Goal: Find contact information: Find contact information

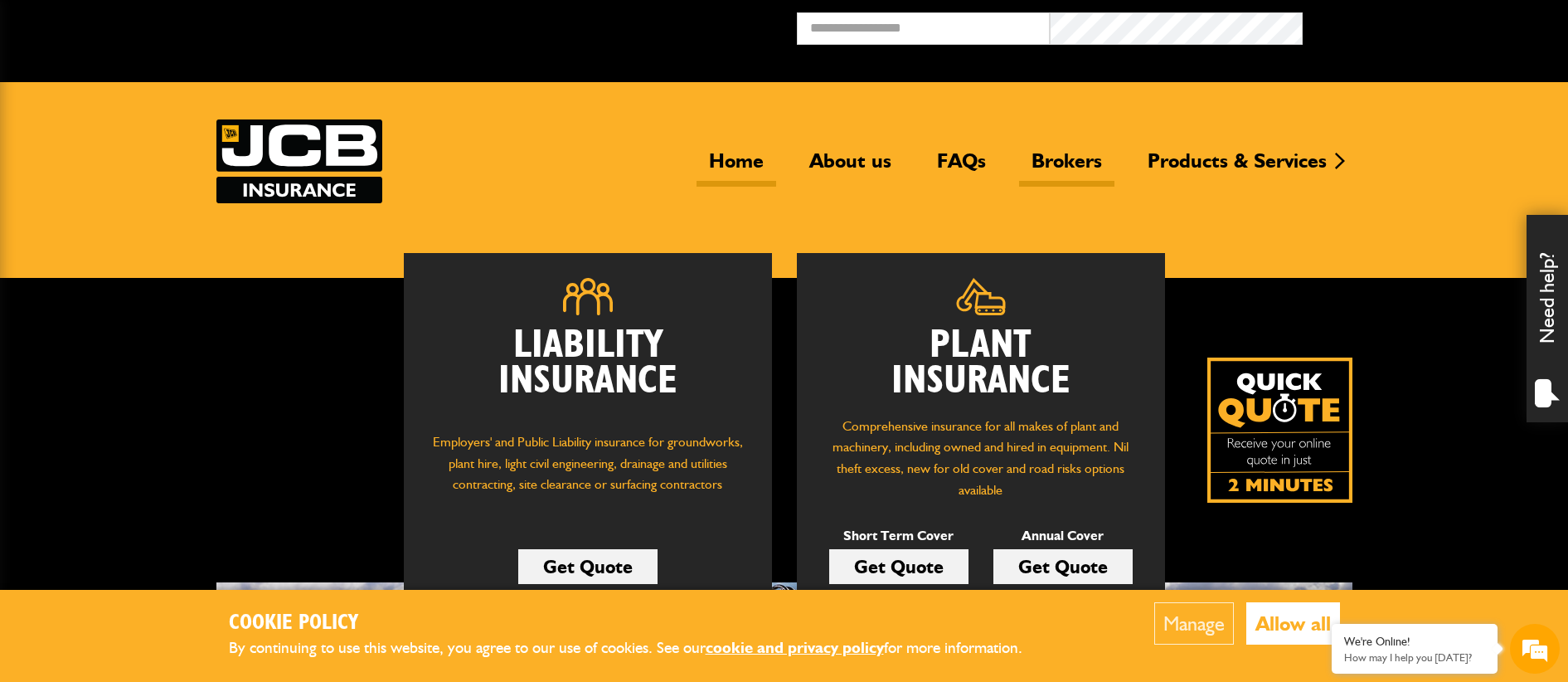
click at [1068, 151] on link "Brokers" at bounding box center [1067, 167] width 95 height 38
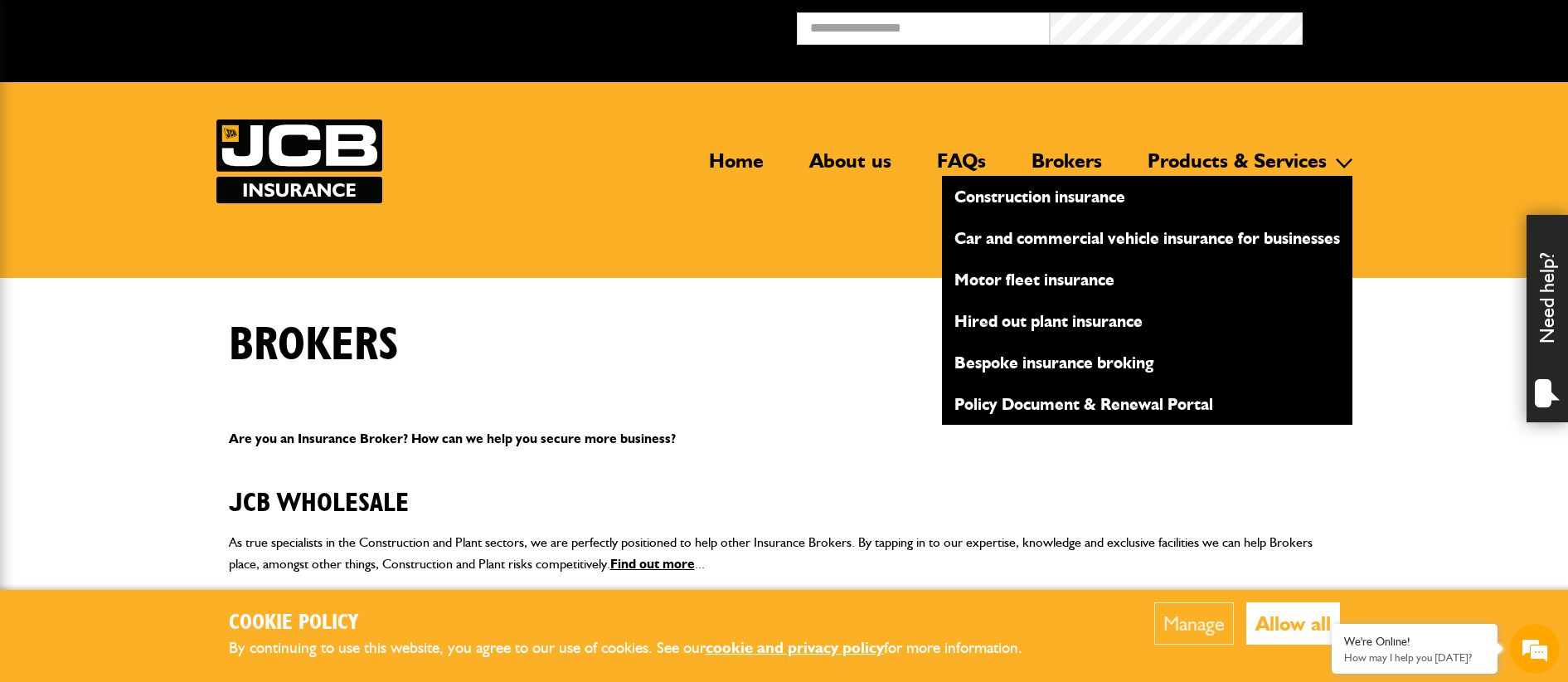
click at [1066, 284] on link "Motor fleet insurance" at bounding box center [1147, 279] width 411 height 28
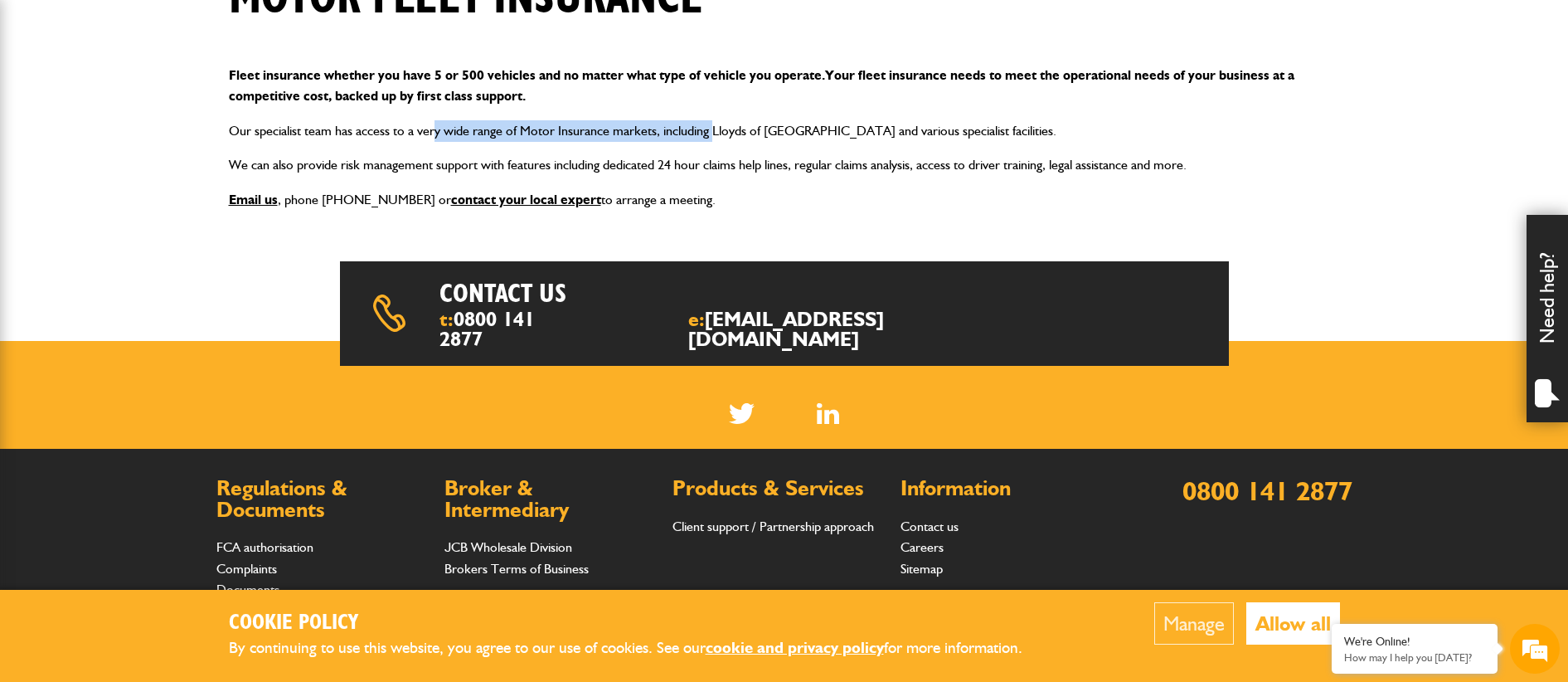
drag, startPoint x: 481, startPoint y: 125, endPoint x: 752, endPoint y: 134, distance: 271.1
click at [752, 134] on p "Our specialist team has access to a very wide range of Motor Insurance markets,…" at bounding box center [784, 131] width 1111 height 21
drag, startPoint x: 752, startPoint y: 134, endPoint x: 307, endPoint y: 107, distance: 445.8
click at [307, 107] on div "Fleet insurance whether you have 5 or 500 vehicles and no matter what type of v…" at bounding box center [784, 137] width 1136 height 172
drag, startPoint x: 307, startPoint y: 107, endPoint x: 367, endPoint y: 144, distance: 70.5
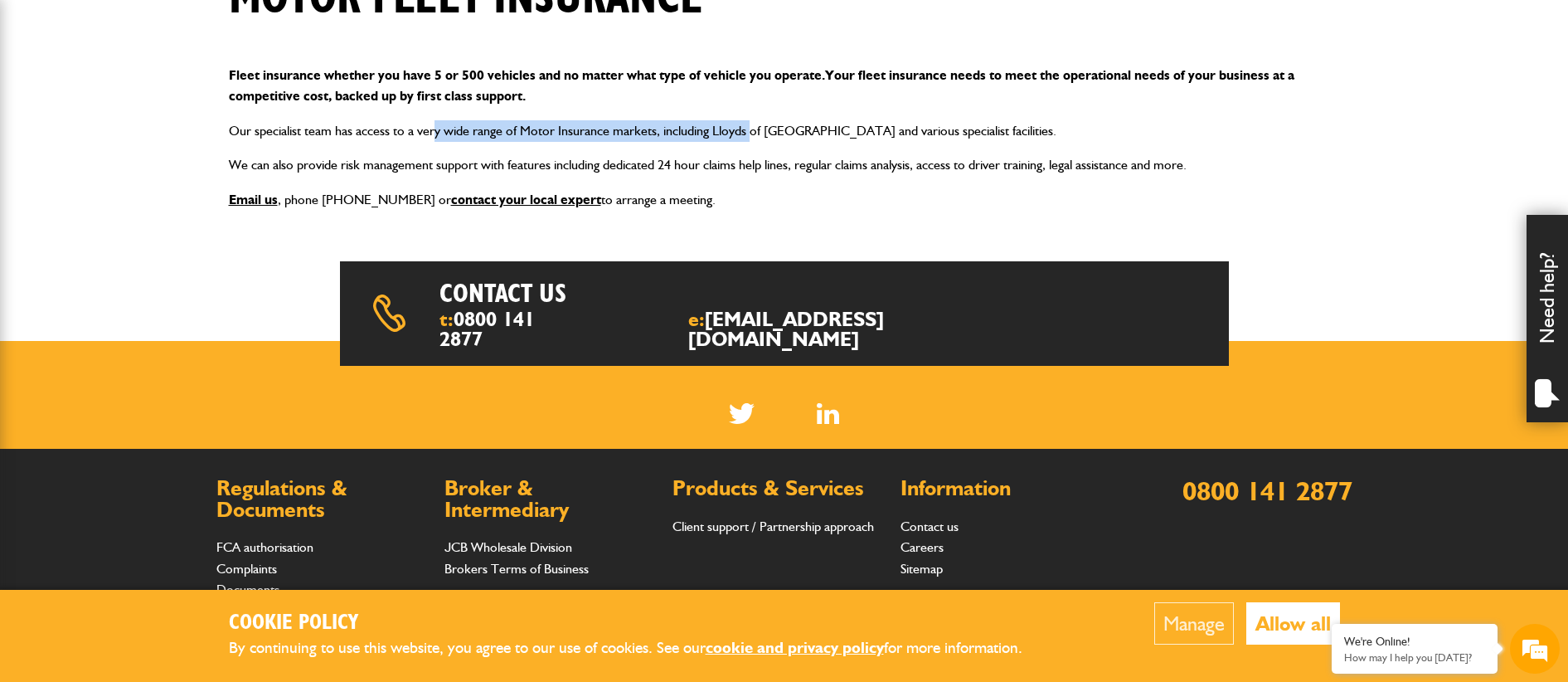
click at [367, 144] on div "Fleet insurance whether you have 5 or 500 vehicles and no matter what type of v…" at bounding box center [784, 137] width 1136 height 172
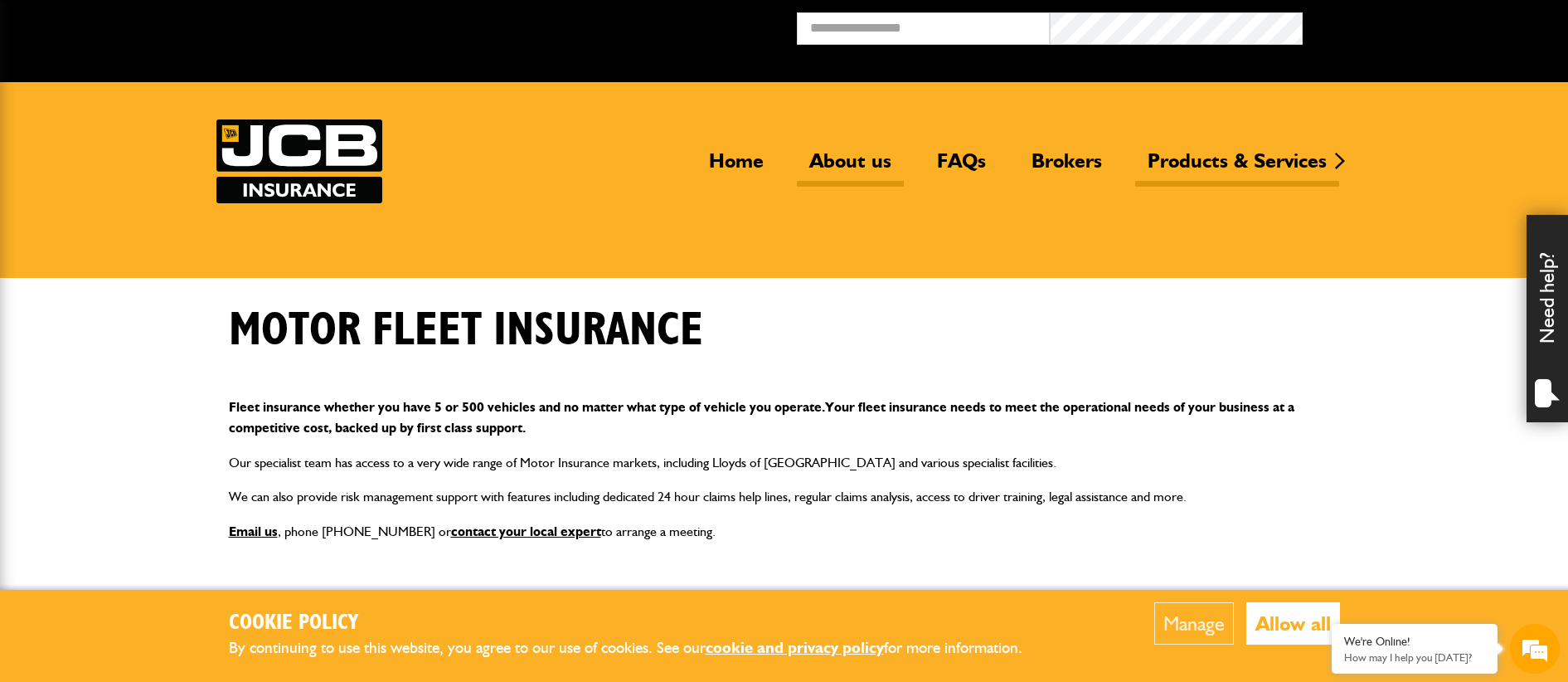
click at [864, 170] on link "About us" at bounding box center [850, 167] width 107 height 38
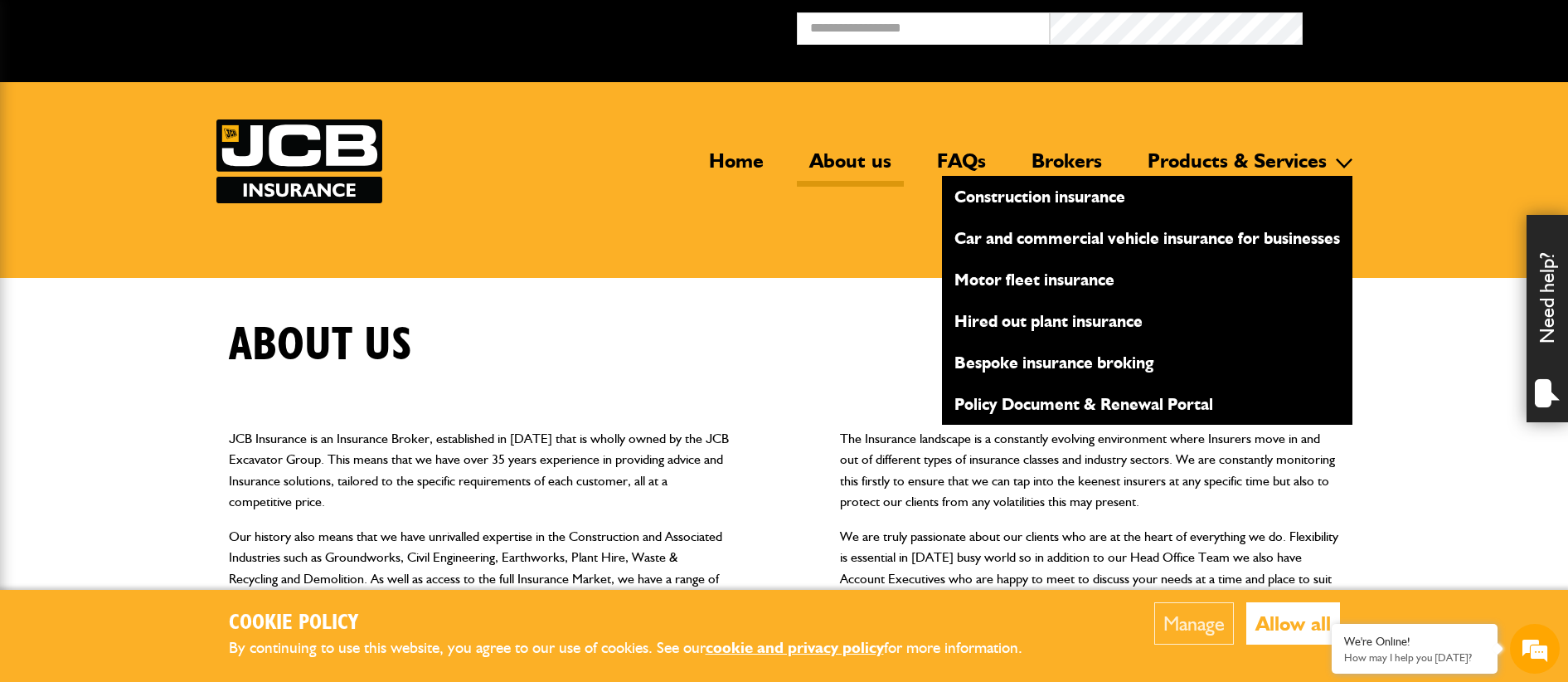
click at [1055, 284] on link "Motor fleet insurance" at bounding box center [1147, 279] width 411 height 28
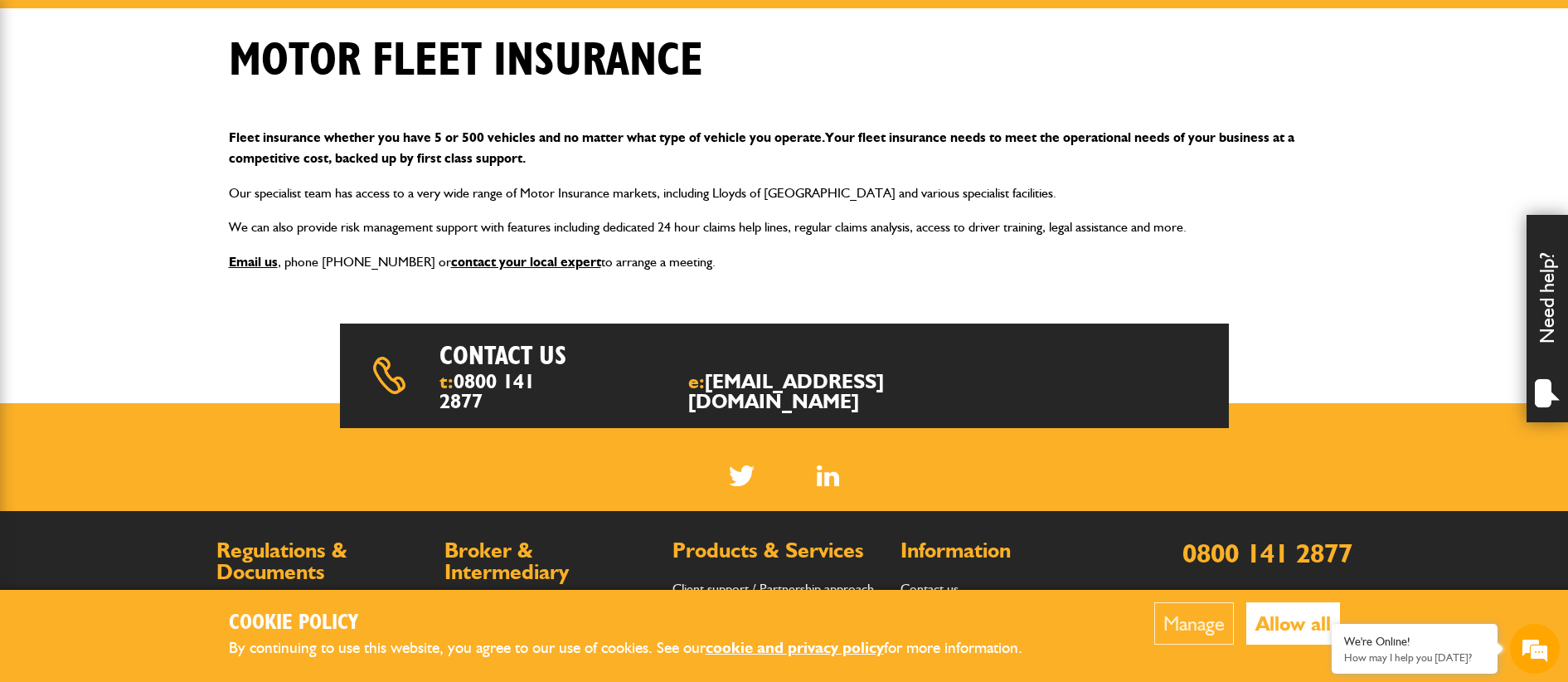
scroll to position [332, 0]
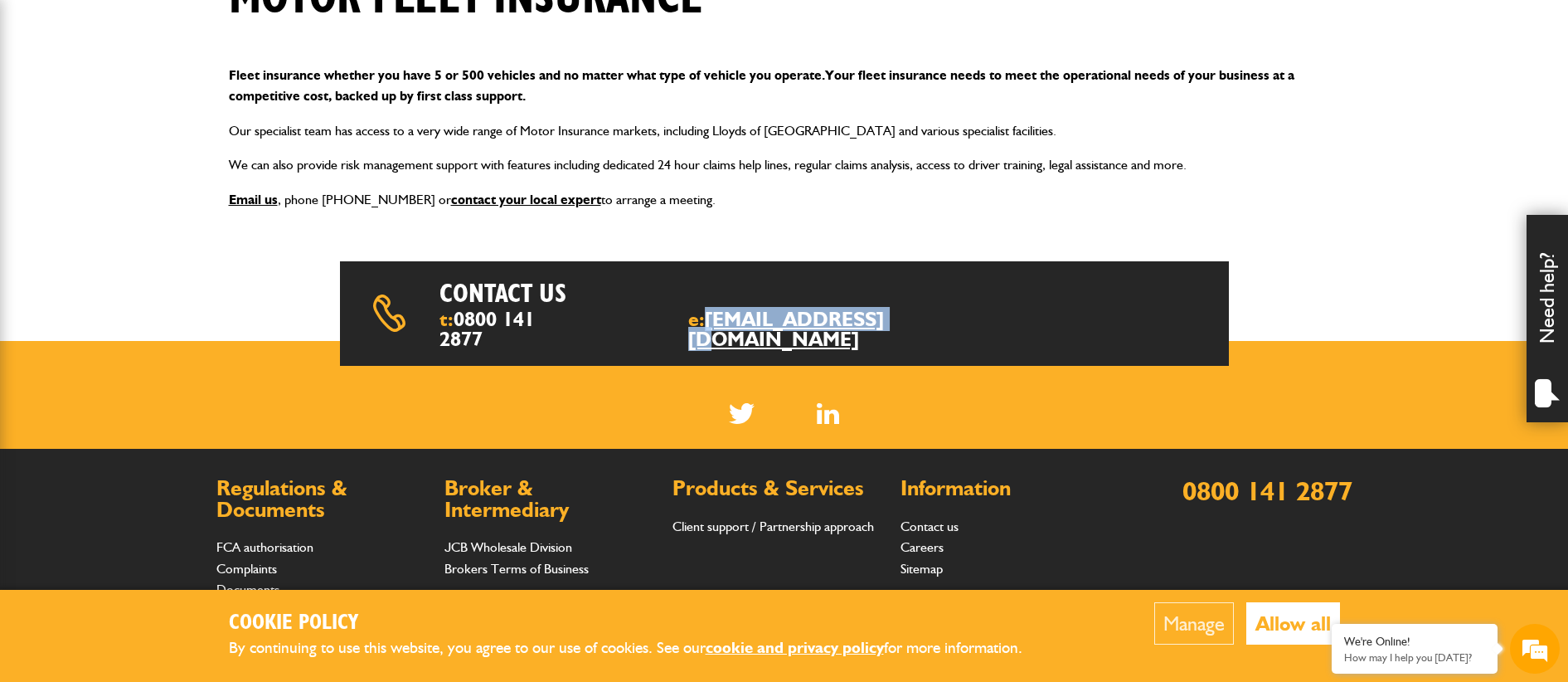
drag, startPoint x: 935, startPoint y: 323, endPoint x: 751, endPoint y: 322, distance: 184.0
click at [751, 322] on div "Contact us t: [PHONE_NUMBER] e: [EMAIL_ADDRESS][DOMAIN_NAME]" at bounding box center [784, 314] width 889 height 104
copy link "[EMAIL_ADDRESS][DOMAIN_NAME]"
